Goal: Information Seeking & Learning: Learn about a topic

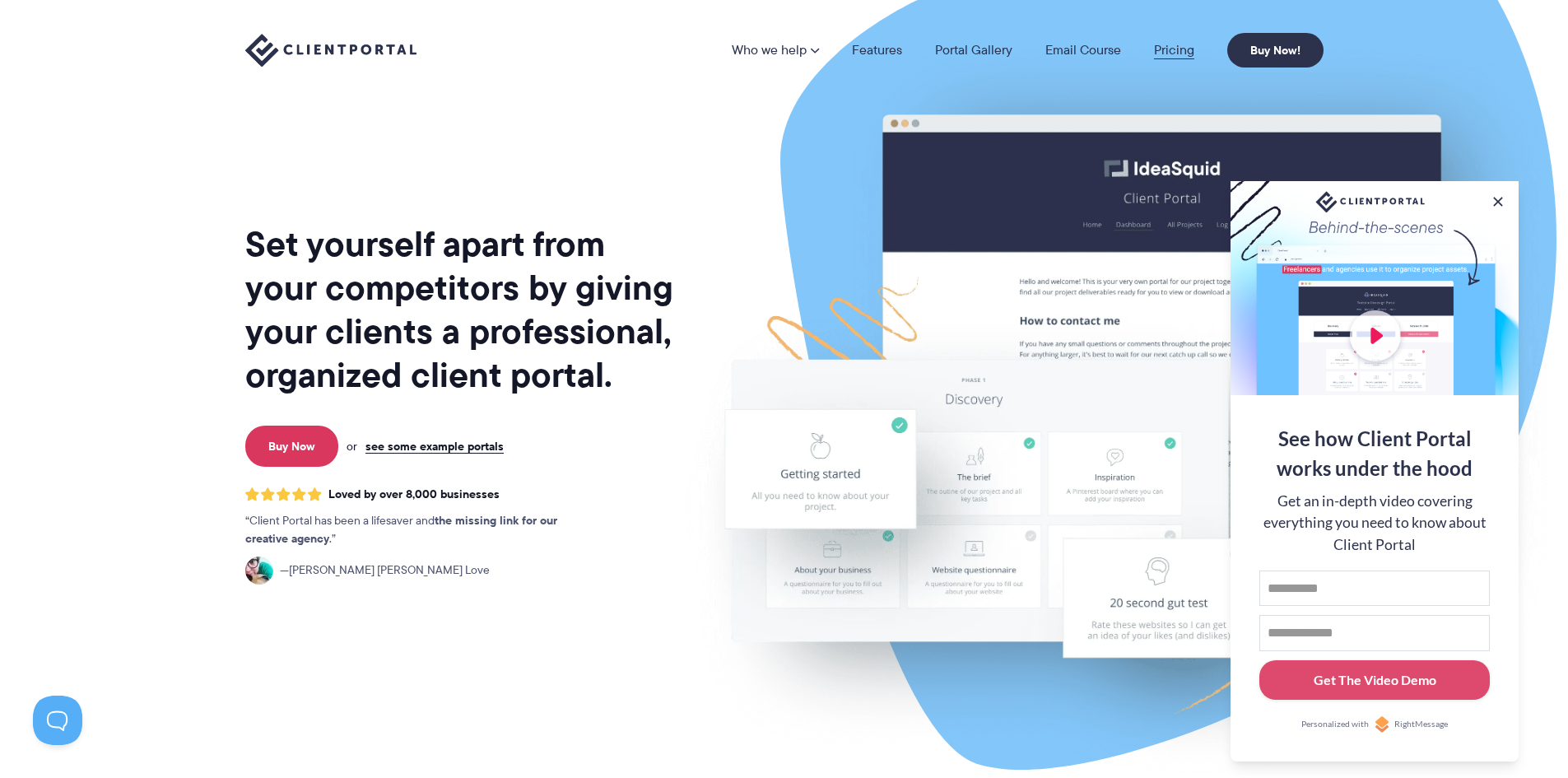
click at [1167, 48] on link "Pricing" at bounding box center [1174, 49] width 41 height 13
click at [453, 443] on link "see some example portals" at bounding box center [434, 445] width 139 height 15
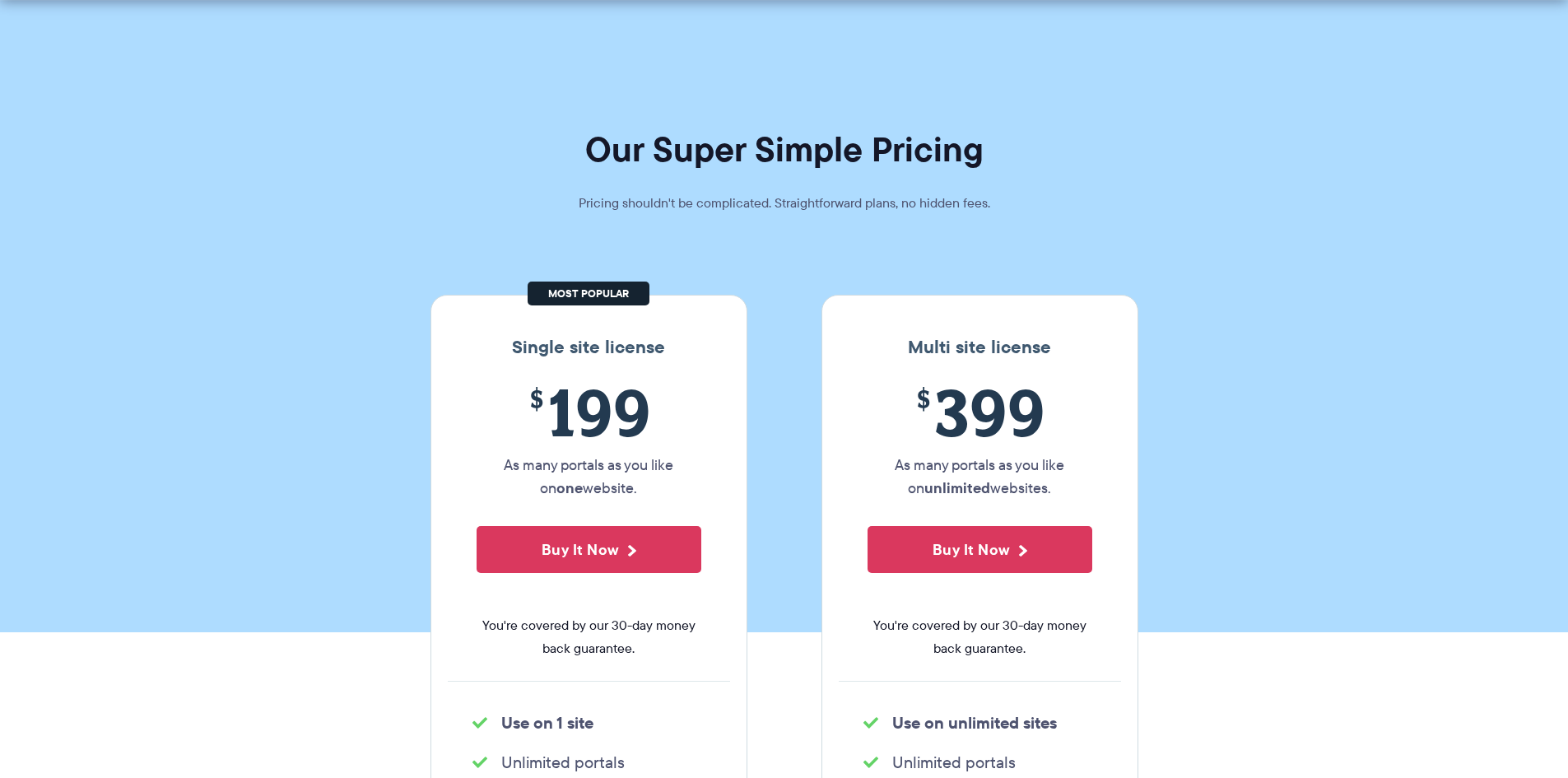
scroll to position [247, 0]
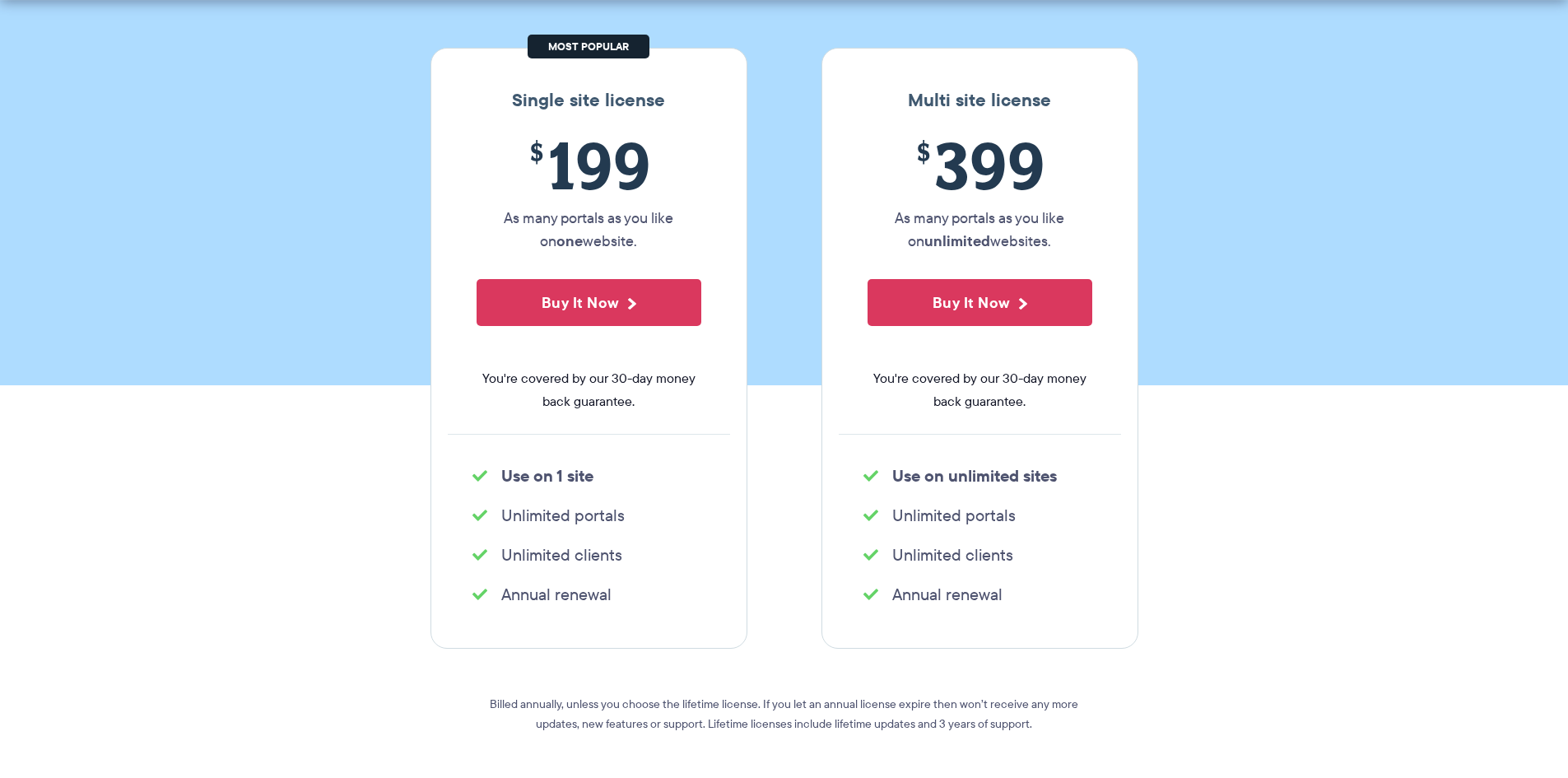
drag, startPoint x: 754, startPoint y: 157, endPoint x: 665, endPoint y: 151, distance: 89.2
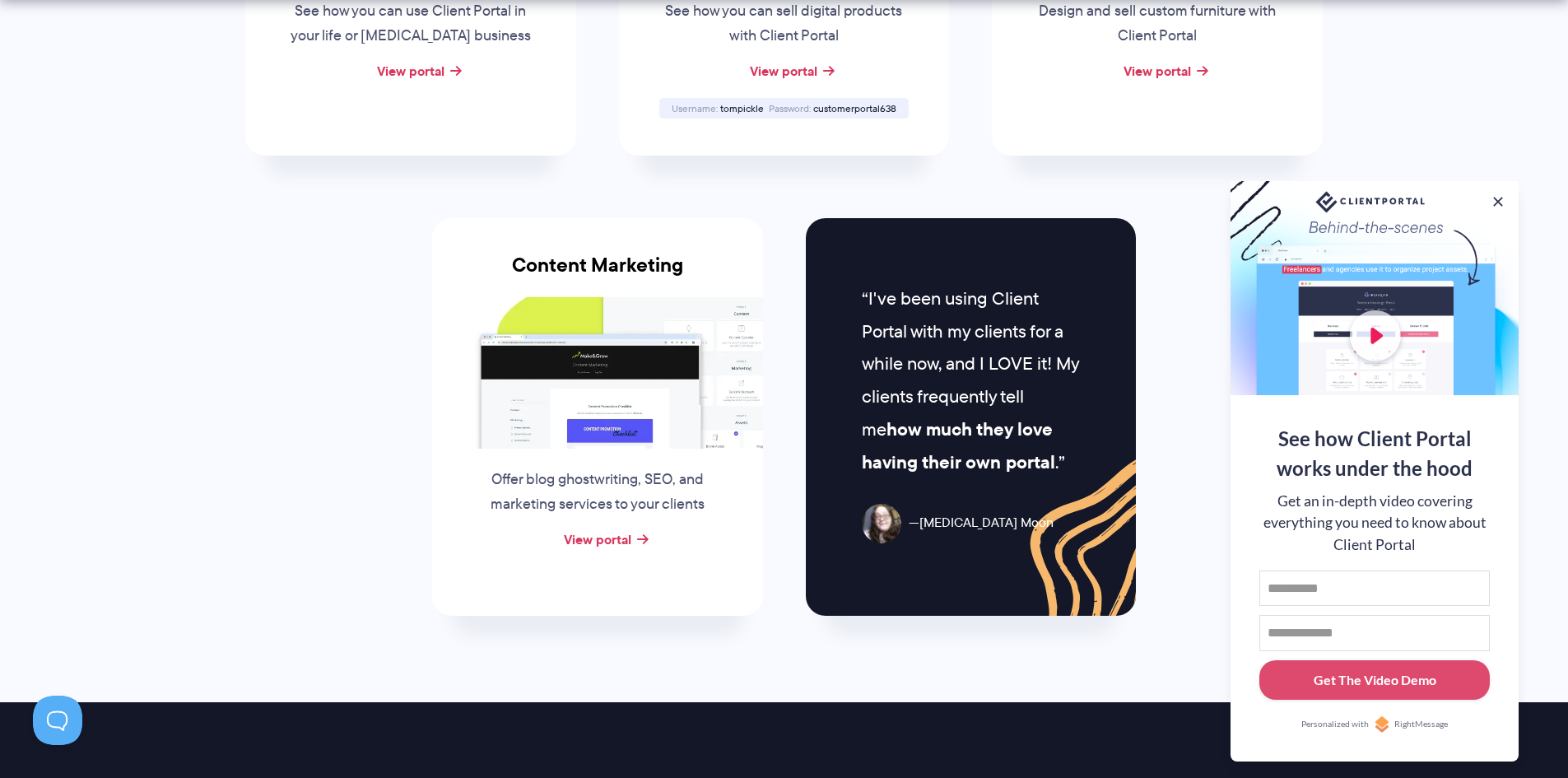
scroll to position [1564, 0]
